Goal: Task Accomplishment & Management: Use online tool/utility

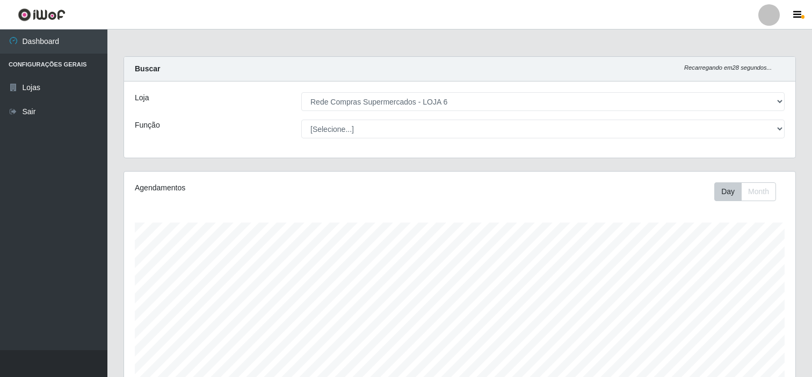
select select "398"
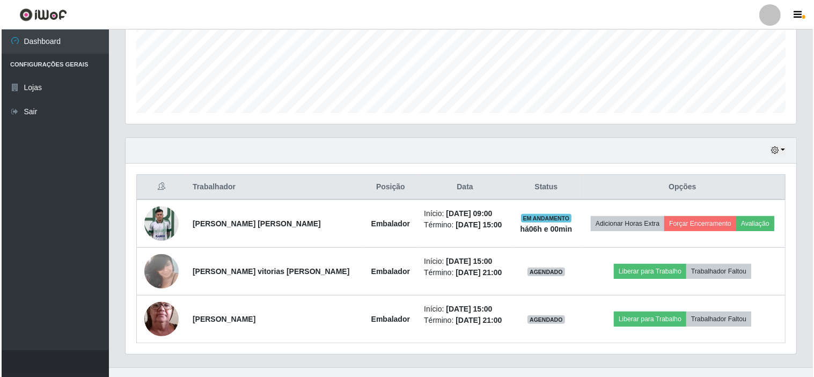
scroll to position [288, 0]
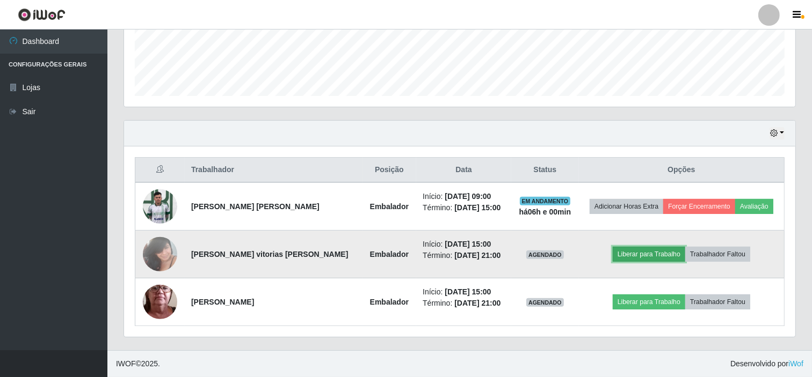
click at [661, 254] on button "Liberar para Trabalho" at bounding box center [648, 254] width 72 height 15
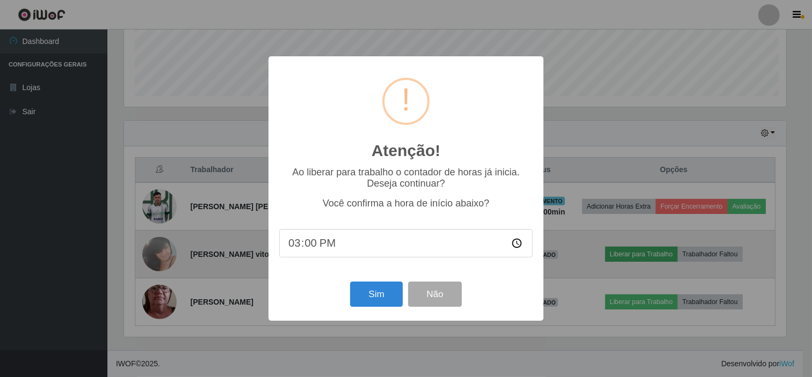
scroll to position [222, 664]
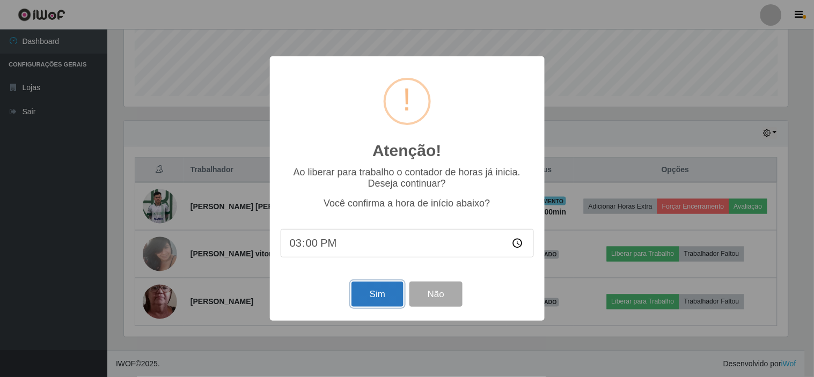
click at [372, 286] on button "Sim" at bounding box center [378, 294] width 52 height 25
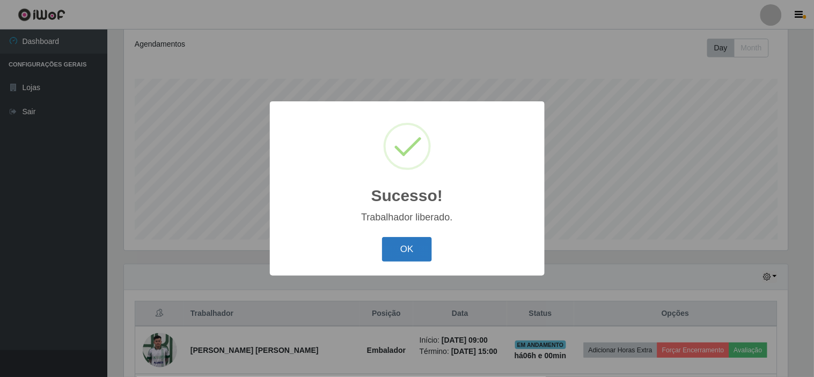
click at [410, 243] on button "OK" at bounding box center [407, 249] width 50 height 25
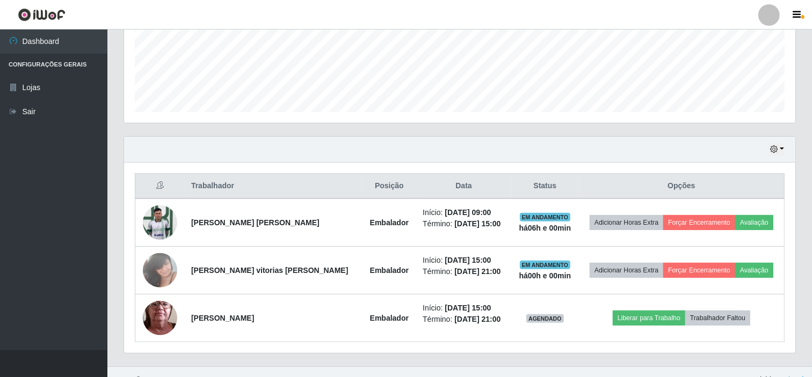
scroll to position [288, 0]
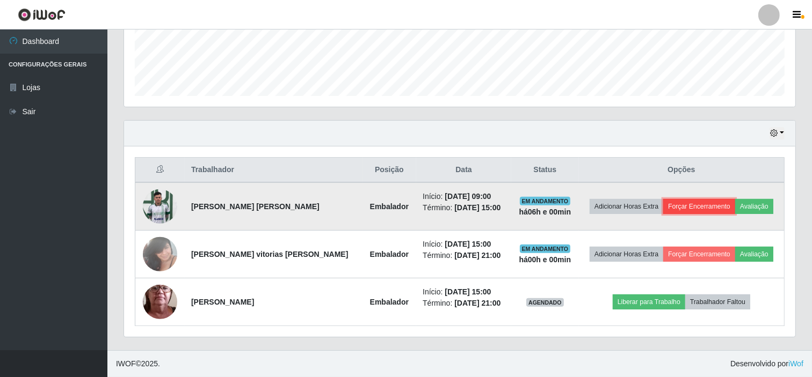
click at [705, 204] on button "Forçar Encerramento" at bounding box center [699, 206] width 72 height 15
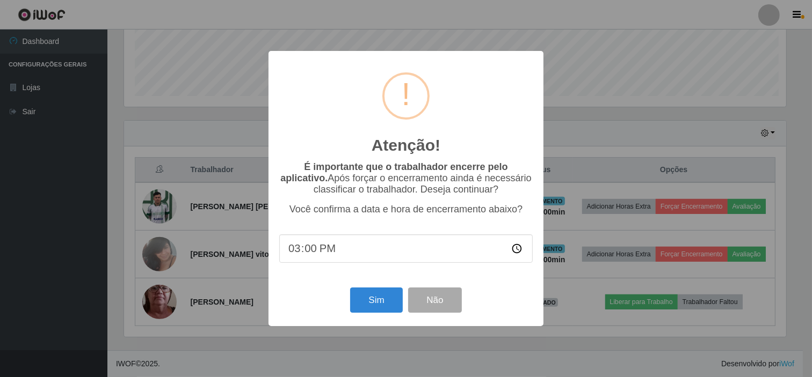
scroll to position [222, 664]
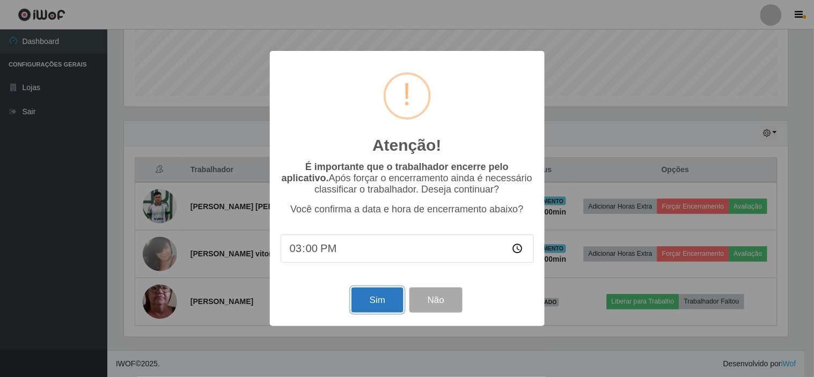
click at [382, 308] on button "Sim" at bounding box center [378, 300] width 52 height 25
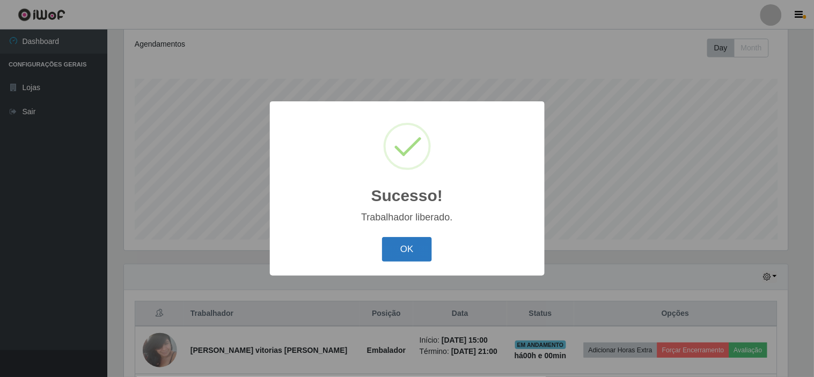
click at [412, 262] on button "OK" at bounding box center [407, 249] width 50 height 25
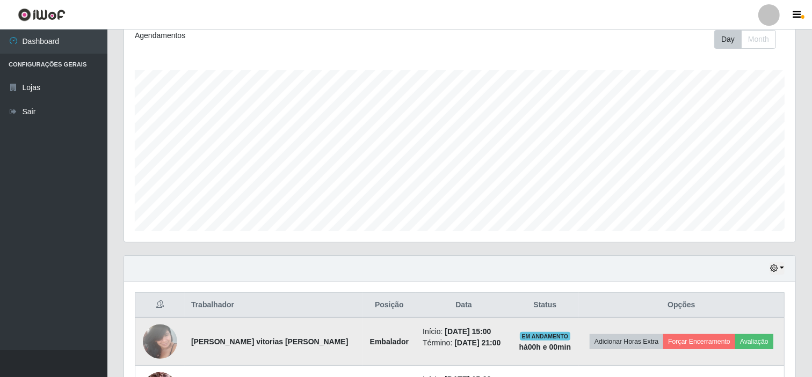
scroll to position [240, 0]
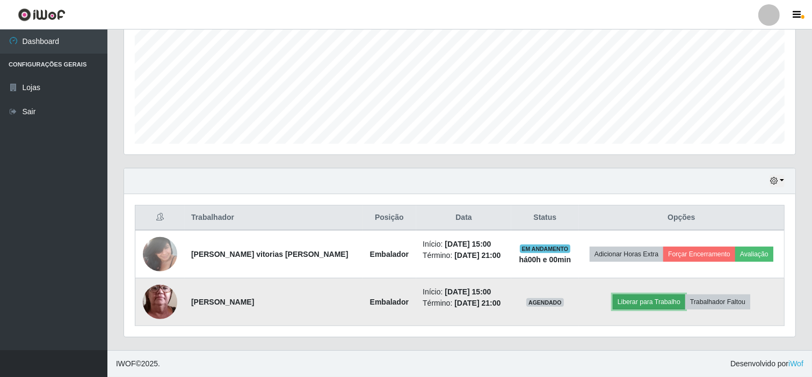
click at [636, 298] on button "Liberar para Trabalho" at bounding box center [648, 302] width 72 height 15
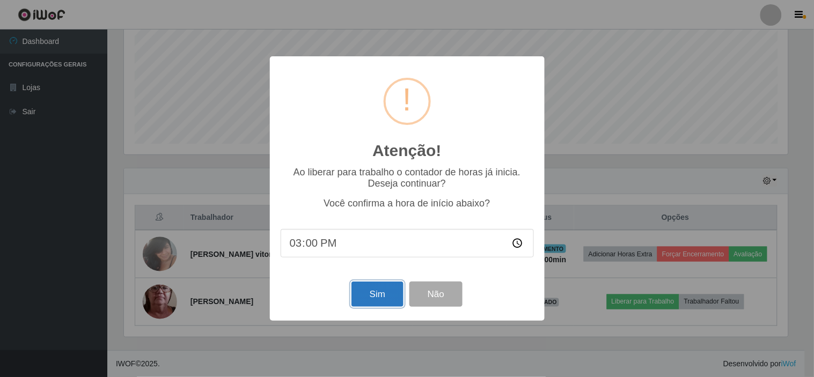
click at [376, 297] on button "Sim" at bounding box center [378, 294] width 52 height 25
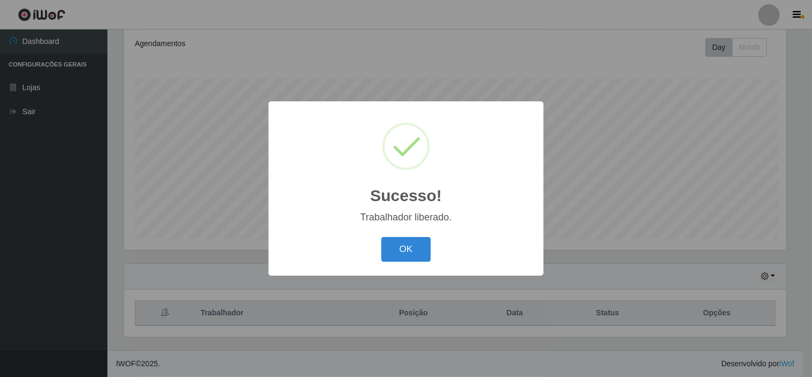
scroll to position [0, 0]
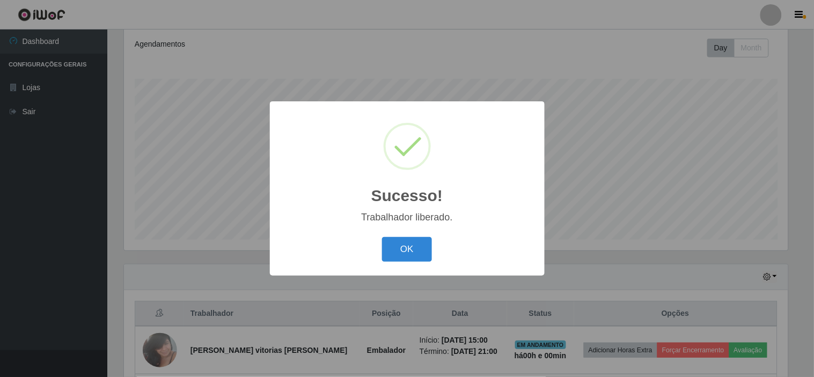
drag, startPoint x: 396, startPoint y: 258, endPoint x: 407, endPoint y: 253, distance: 11.8
click at [398, 257] on button "OK" at bounding box center [407, 249] width 50 height 25
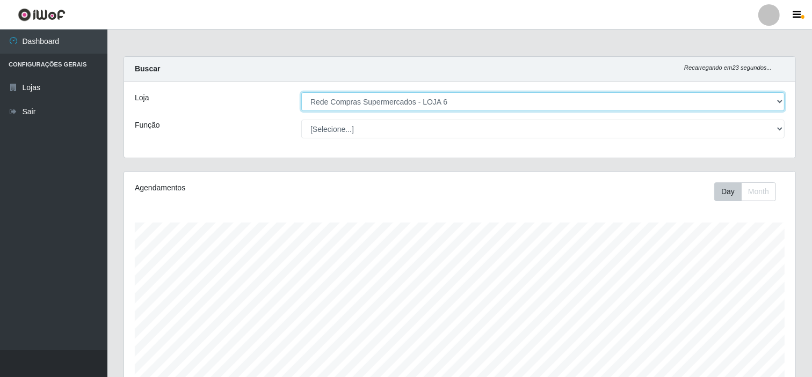
click at [498, 104] on select "[Selecione...] Rede Compras Supermercados - LOJA 6" at bounding box center [542, 101] width 483 height 19
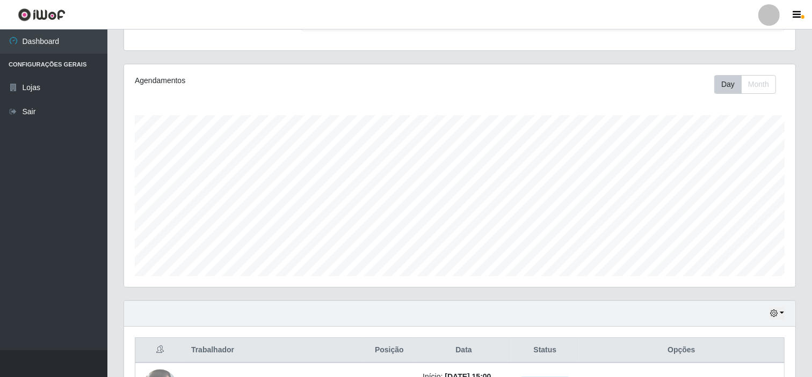
scroll to position [238, 0]
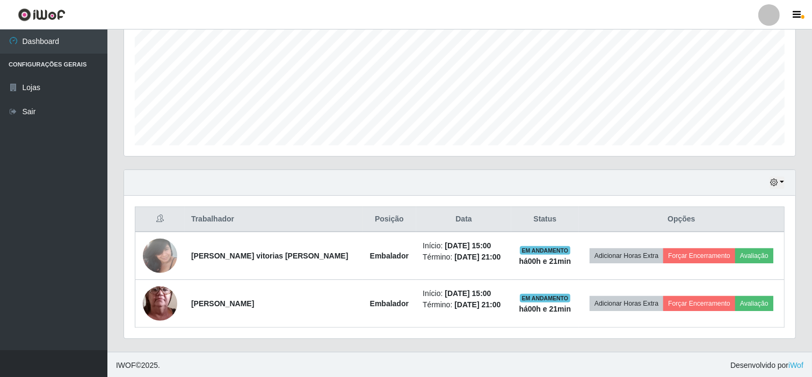
click at [766, 185] on div "Hoje 1 dia 3 dias 1 Semana Não encerrados" at bounding box center [459, 183] width 671 height 26
click at [769, 184] on div "Hoje 1 dia 3 dias 1 Semana Não encerrados" at bounding box center [459, 183] width 671 height 26
click at [770, 184] on icon "button" at bounding box center [774, 183] width 8 height 8
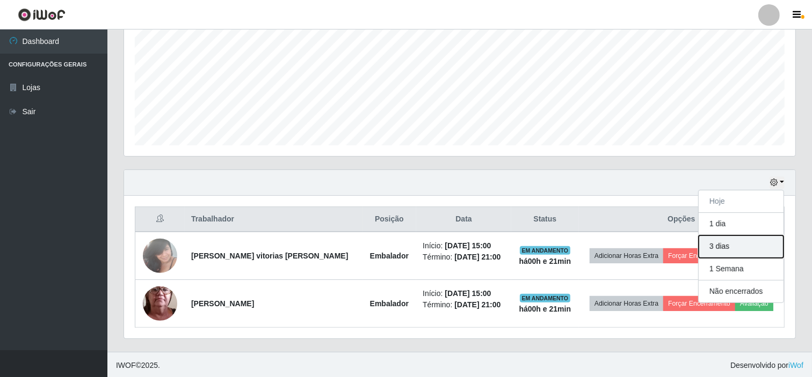
click at [744, 249] on button "3 dias" at bounding box center [740, 247] width 85 height 23
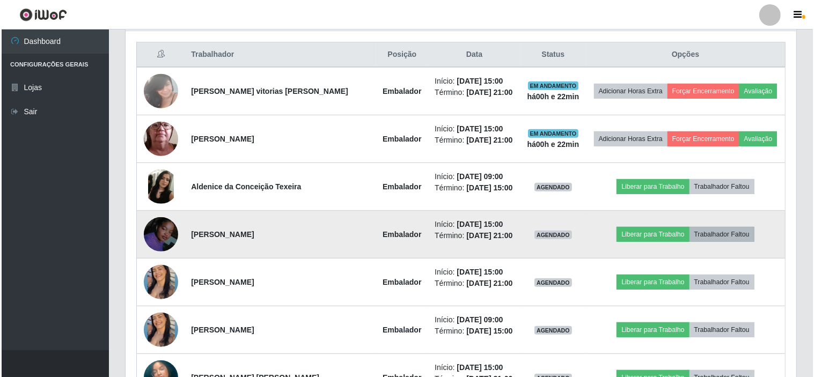
scroll to position [298, 0]
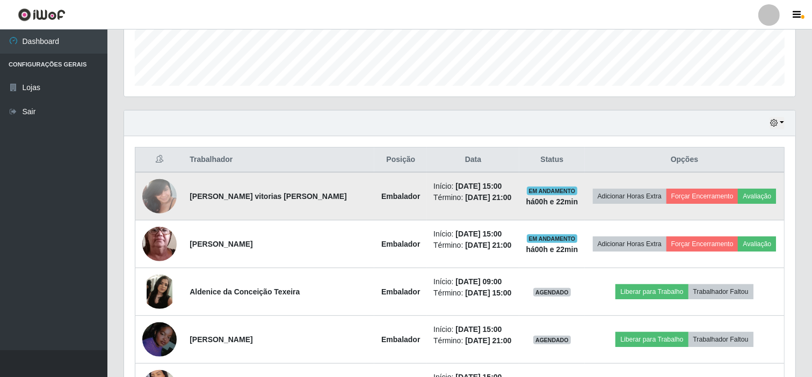
click at [170, 188] on img at bounding box center [159, 196] width 34 height 46
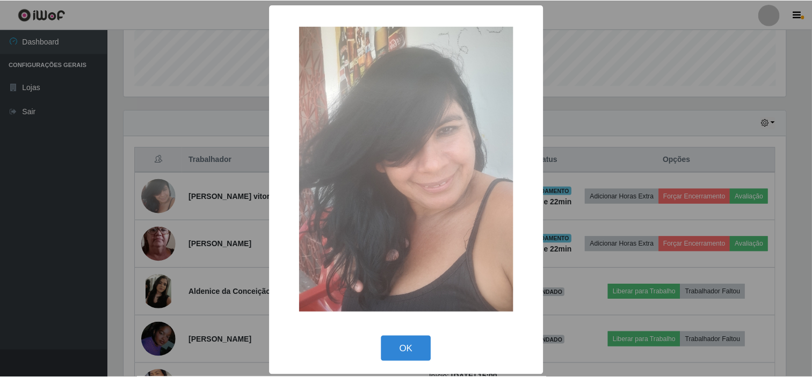
scroll to position [222, 664]
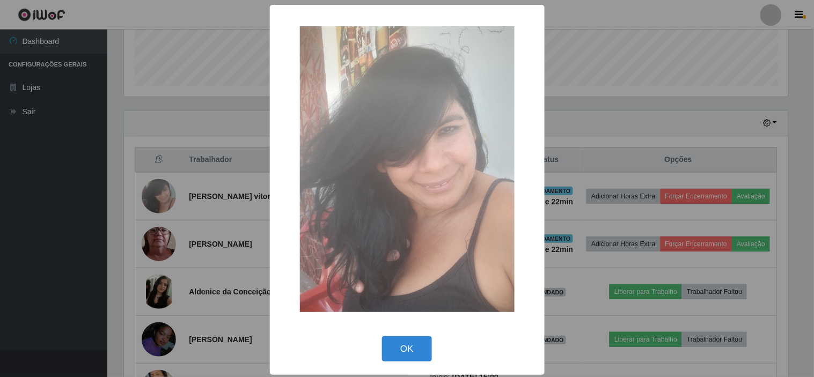
click at [611, 133] on div "× OK Cancel" at bounding box center [407, 188] width 814 height 377
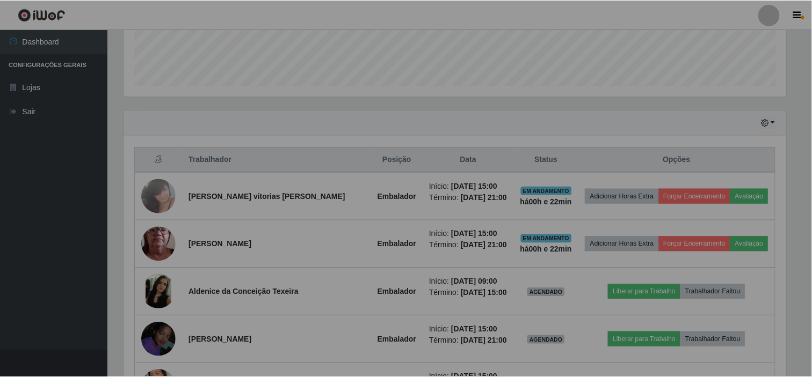
scroll to position [222, 671]
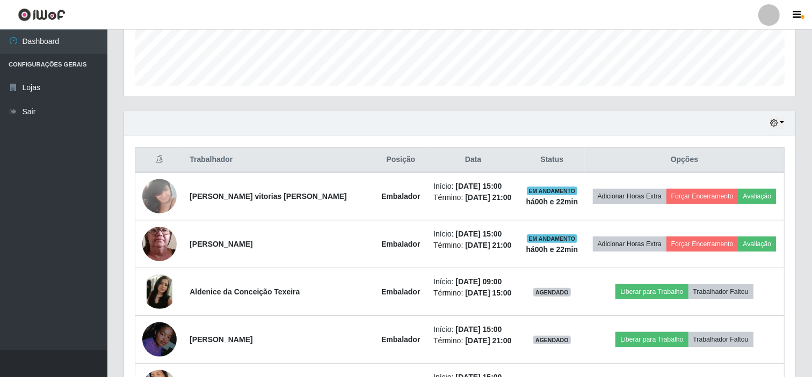
click at [769, 120] on div "Hoje 1 dia 3 dias 1 Semana Não encerrados" at bounding box center [459, 124] width 671 height 26
click at [772, 124] on icon "button" at bounding box center [774, 123] width 8 height 8
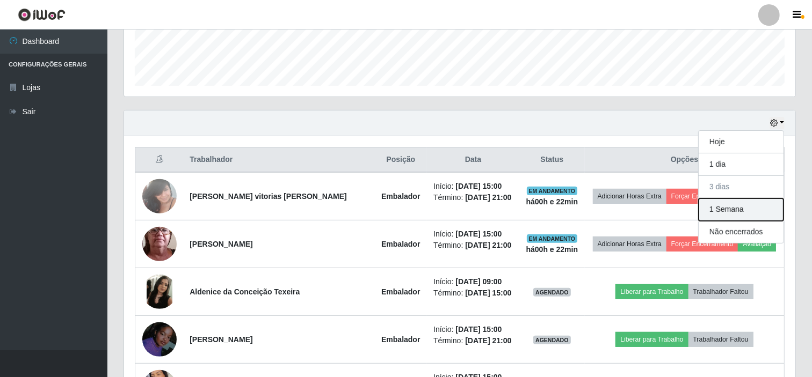
click at [729, 212] on button "1 Semana" at bounding box center [740, 210] width 85 height 23
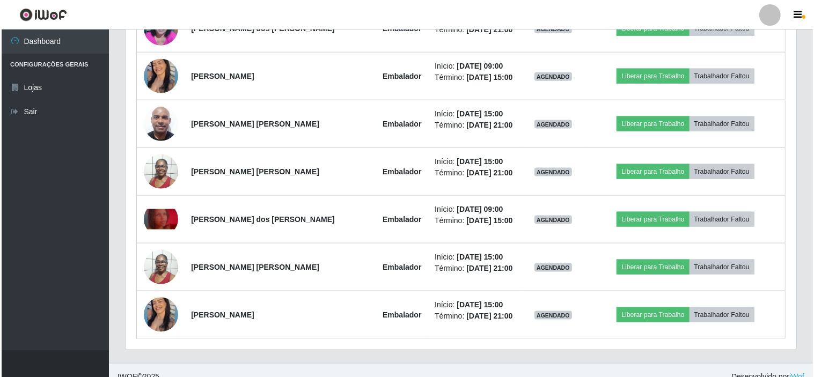
scroll to position [1292, 0]
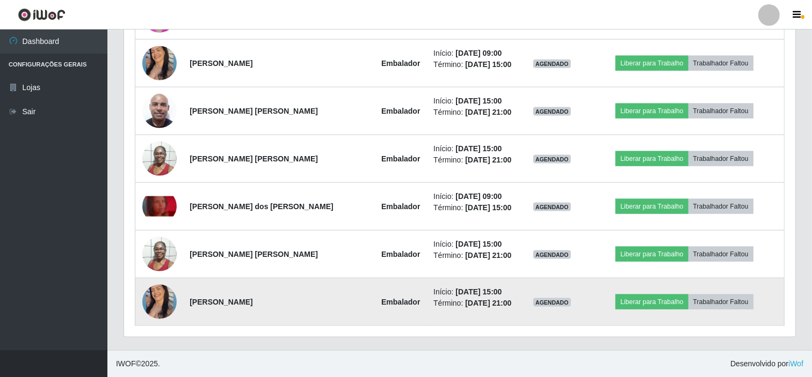
click at [157, 293] on img at bounding box center [159, 302] width 34 height 43
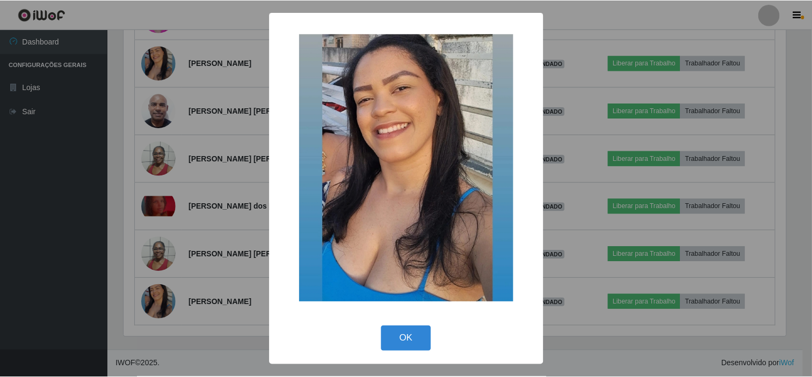
scroll to position [222, 664]
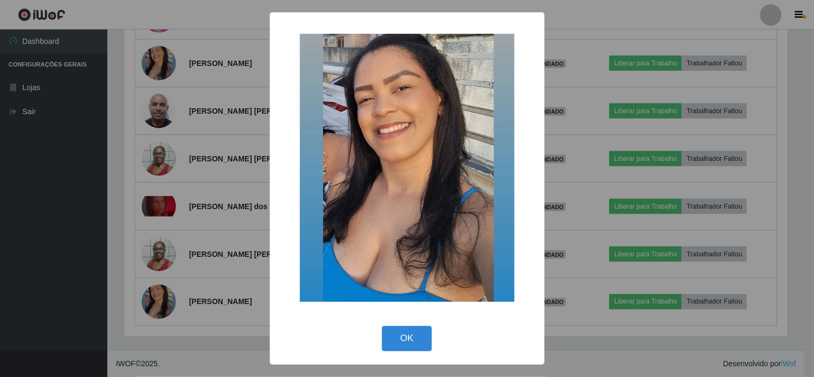
click at [141, 231] on div "× OK Cancel" at bounding box center [407, 188] width 814 height 377
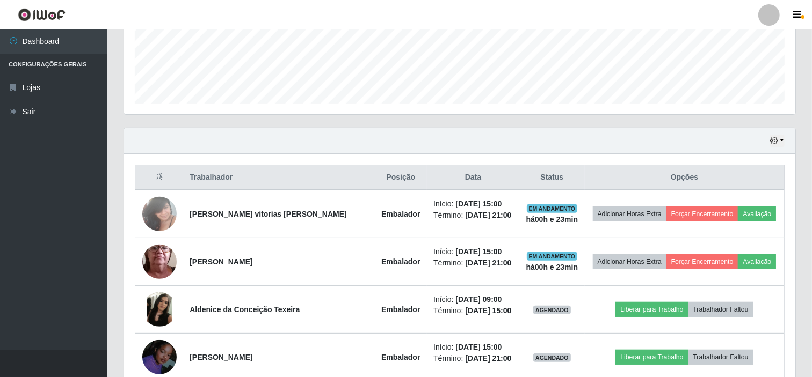
scroll to position [278, 0]
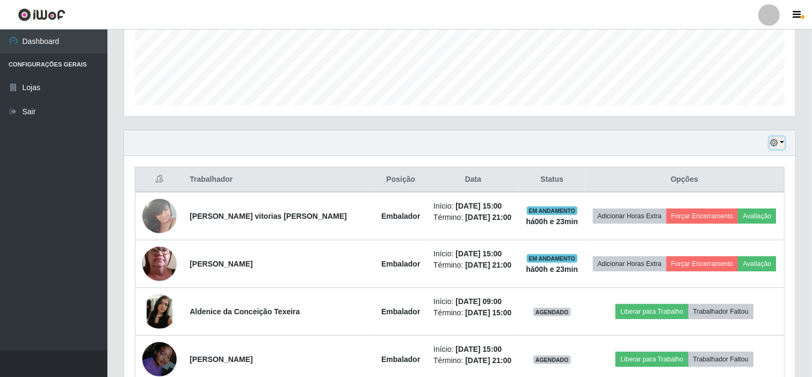
click at [775, 142] on icon "button" at bounding box center [774, 143] width 8 height 8
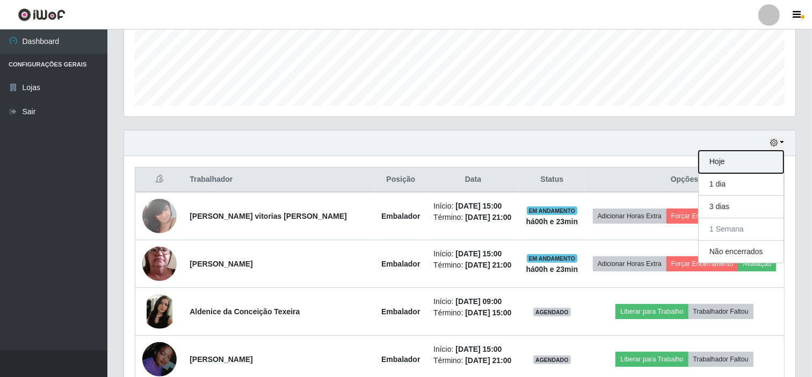
click at [755, 160] on button "Hoje" at bounding box center [740, 162] width 85 height 23
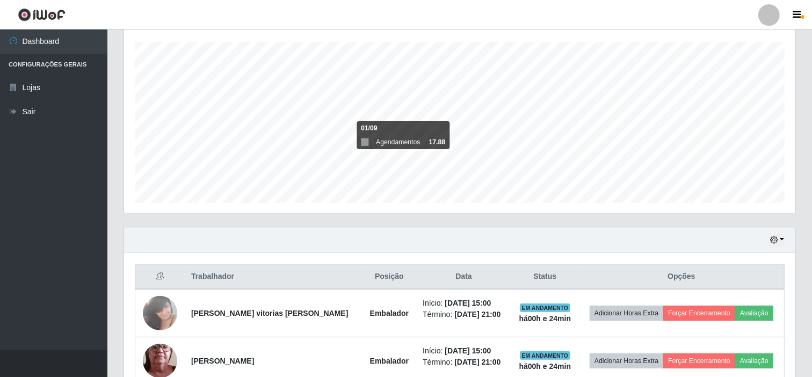
scroll to position [2, 0]
